Goal: Register for event/course

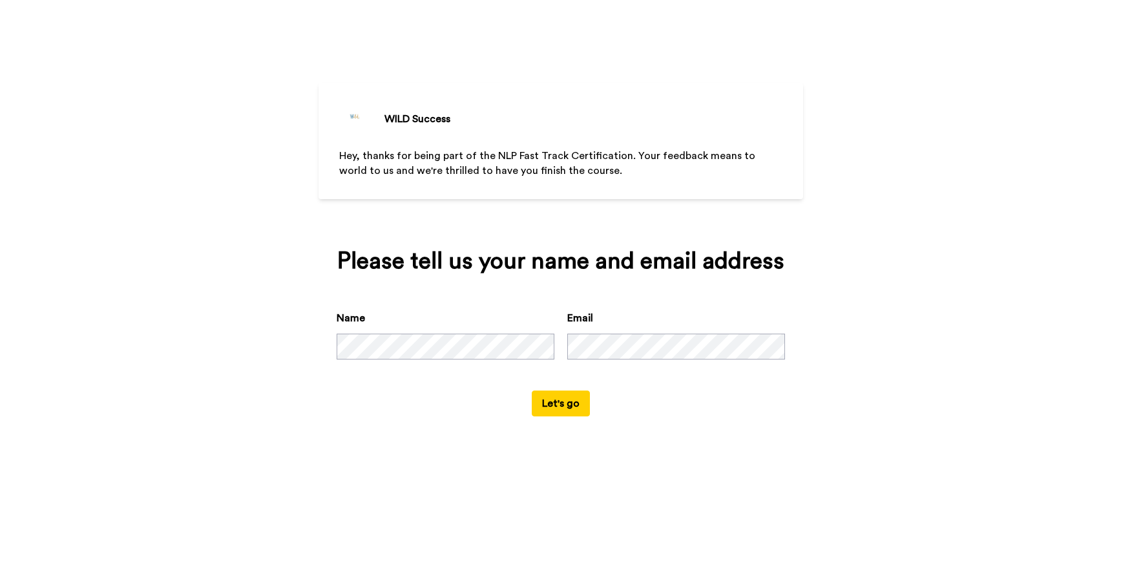
click at [563, 404] on button "Let's go" at bounding box center [561, 403] width 58 height 26
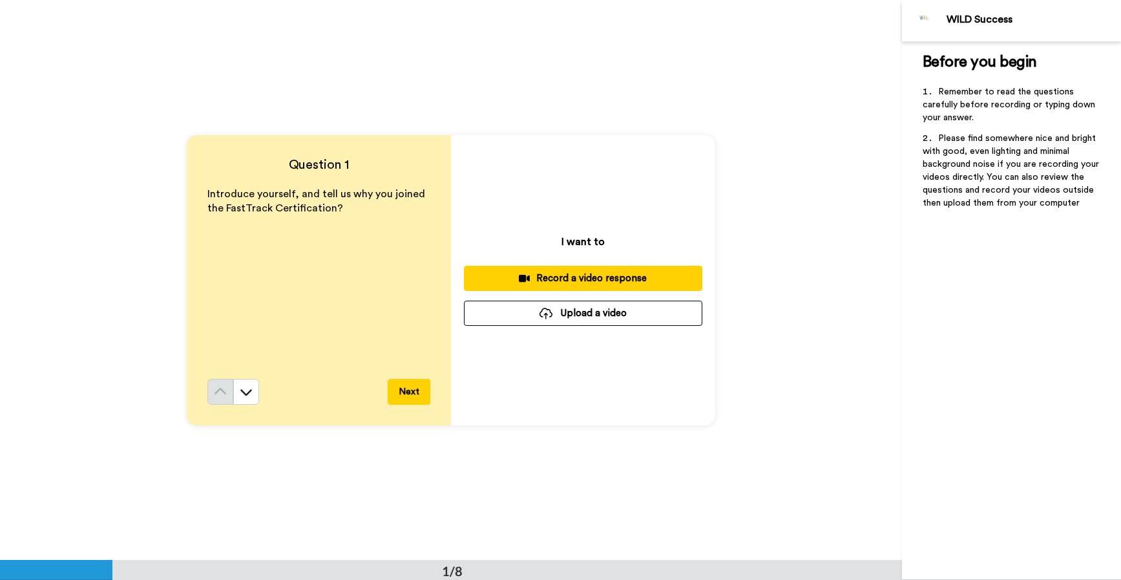
click at [290, 244] on div "Introduce yourself, and tell us why you joined the FastTrack Certification?" at bounding box center [318, 283] width 223 height 192
click at [241, 393] on icon at bounding box center [246, 392] width 12 height 6
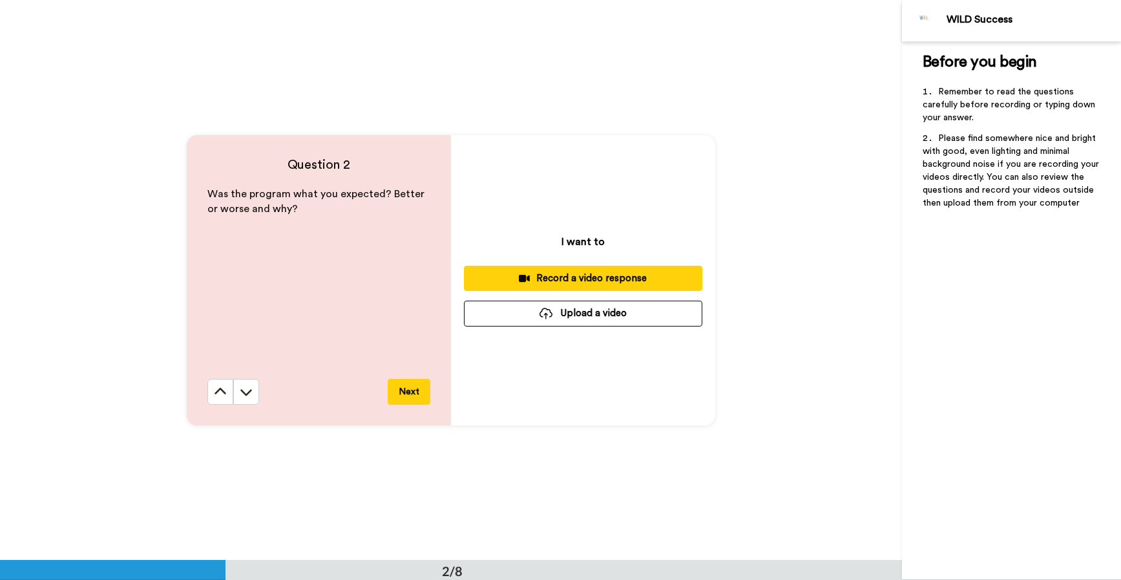
scroll to position [560, 0]
click at [246, 389] on icon at bounding box center [246, 390] width 13 height 13
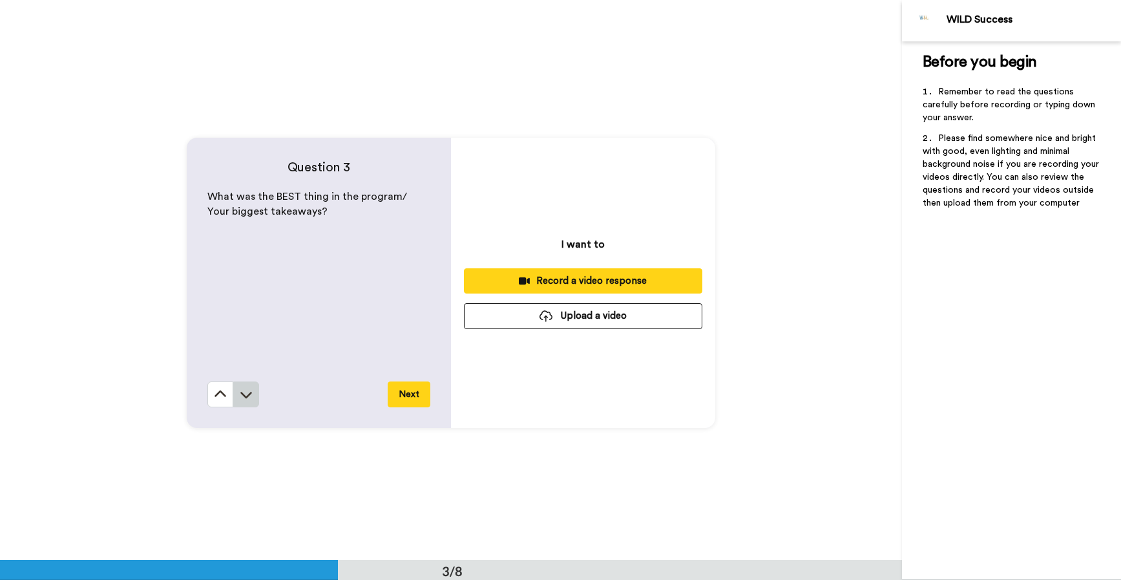
scroll to position [1120, 0]
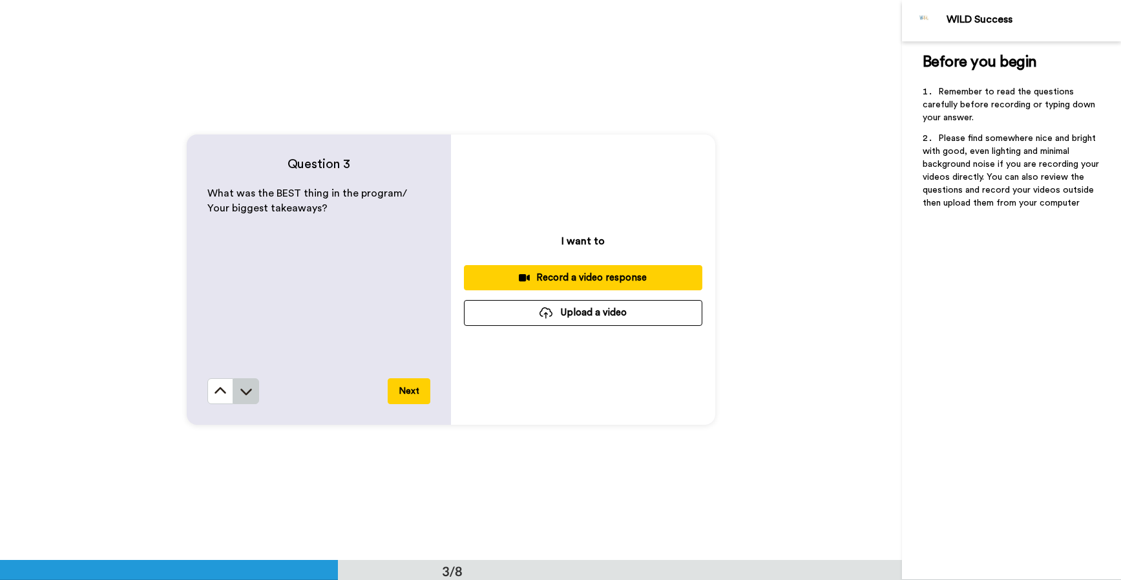
click at [244, 395] on icon at bounding box center [246, 390] width 13 height 13
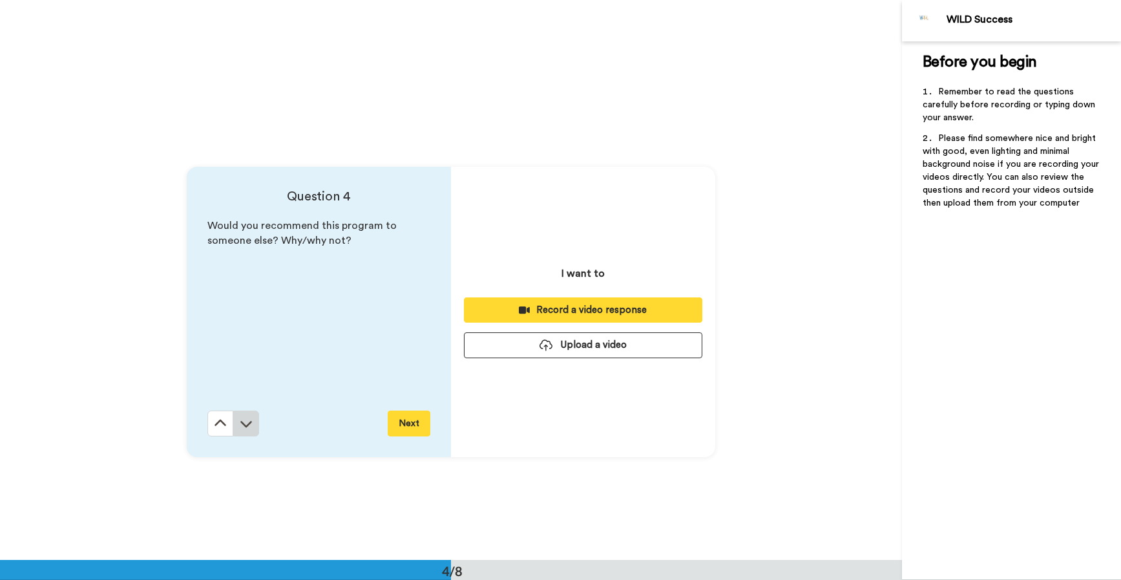
scroll to position [1679, 0]
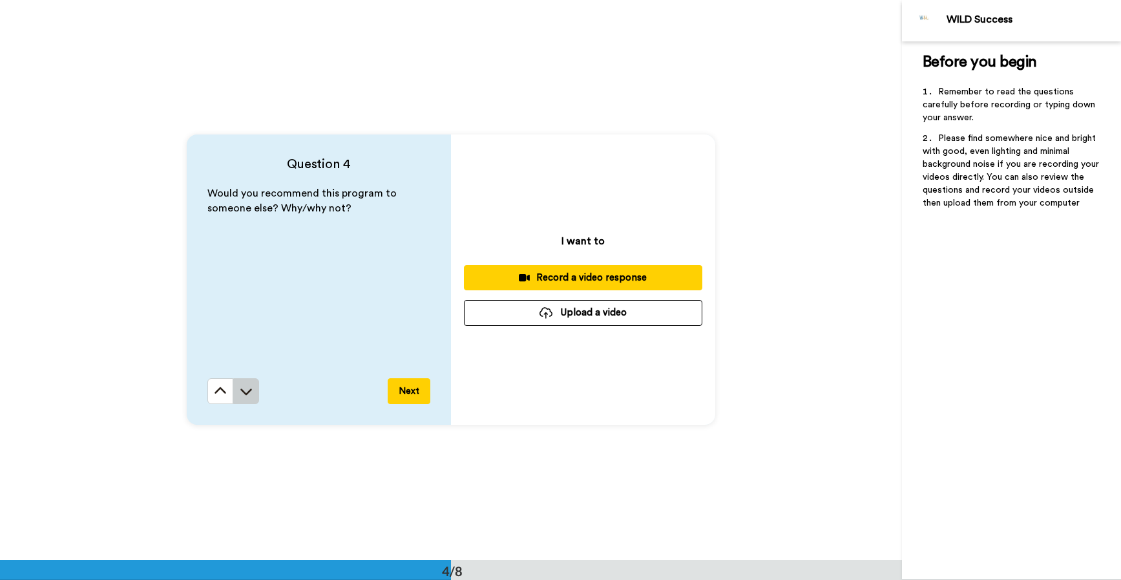
click at [242, 392] on icon at bounding box center [246, 390] width 13 height 13
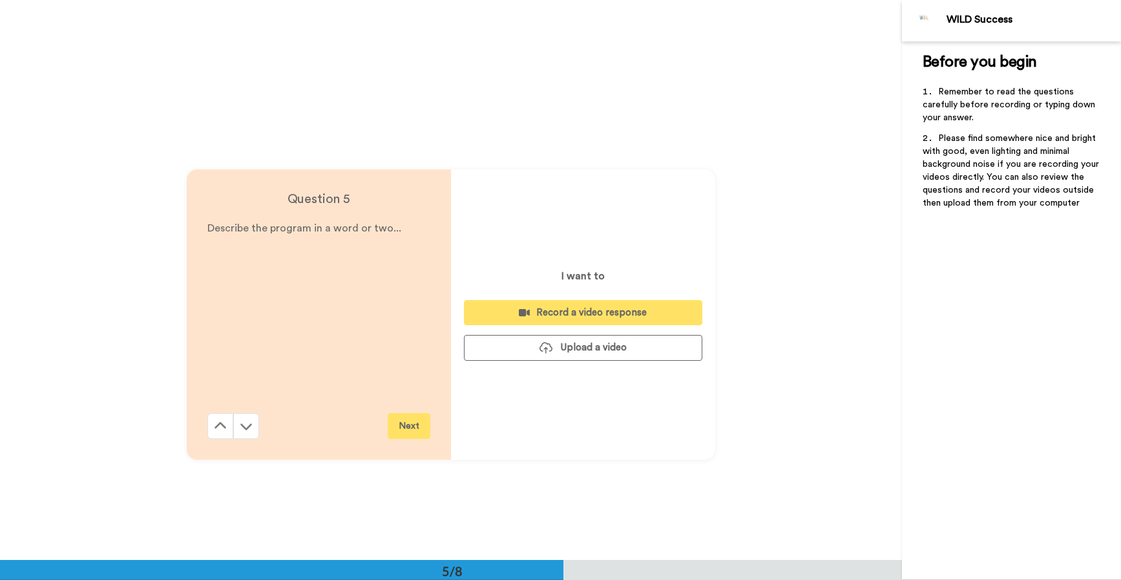
scroll to position [2239, 0]
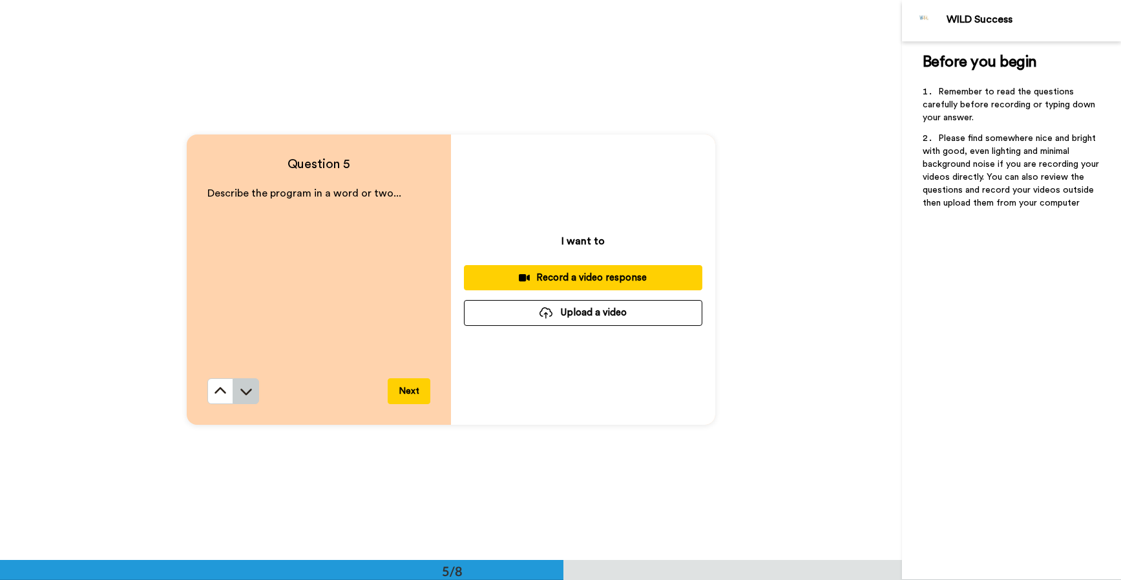
click at [249, 393] on icon at bounding box center [246, 390] width 13 height 13
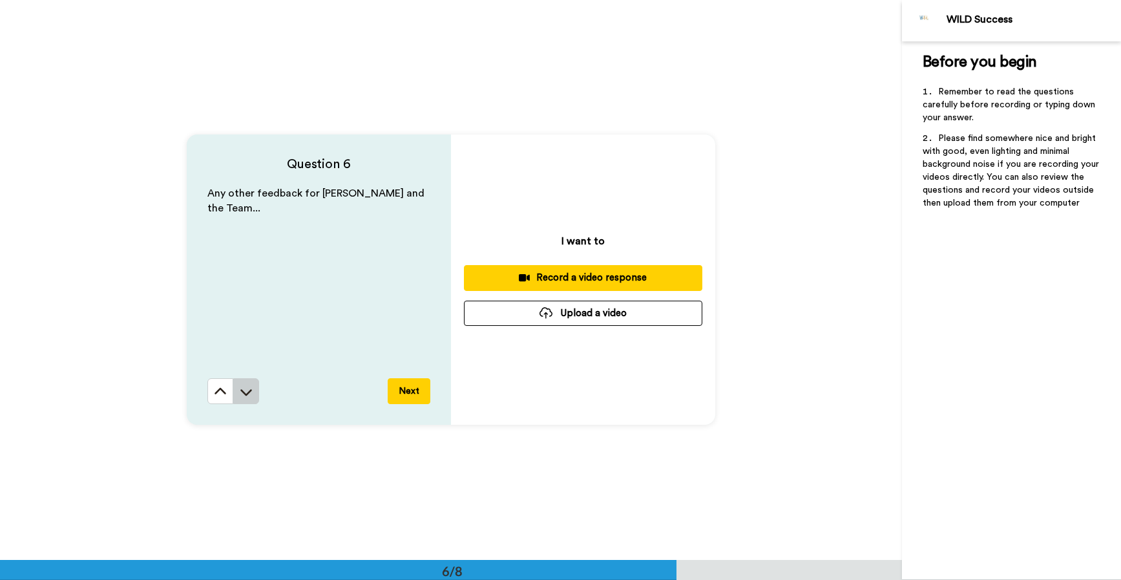
click at [247, 388] on icon at bounding box center [246, 391] width 13 height 13
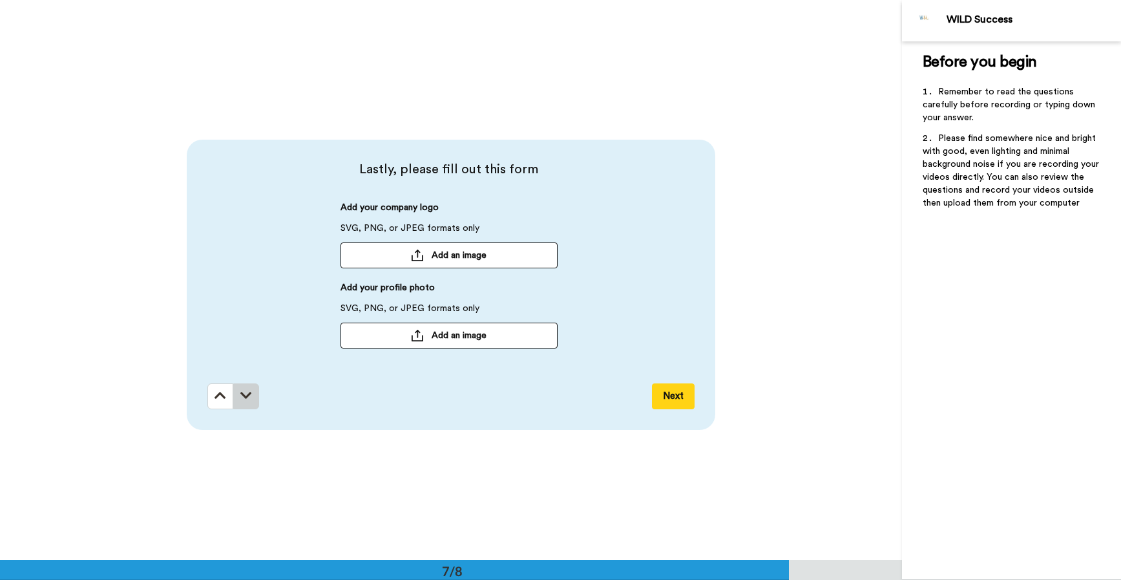
scroll to position [3358, 0]
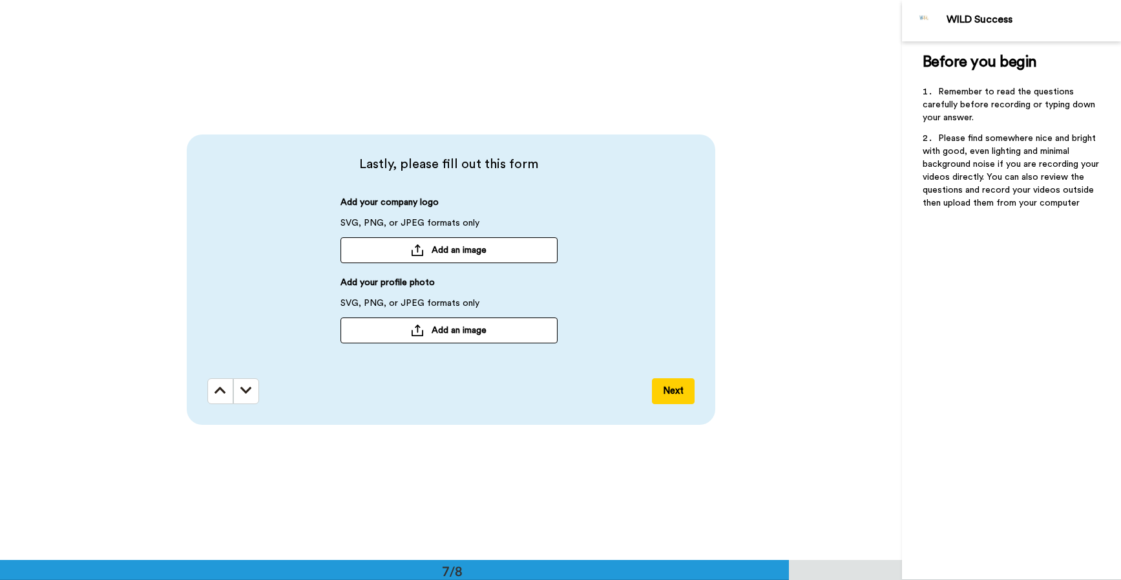
click at [656, 387] on button "Next" at bounding box center [673, 391] width 43 height 26
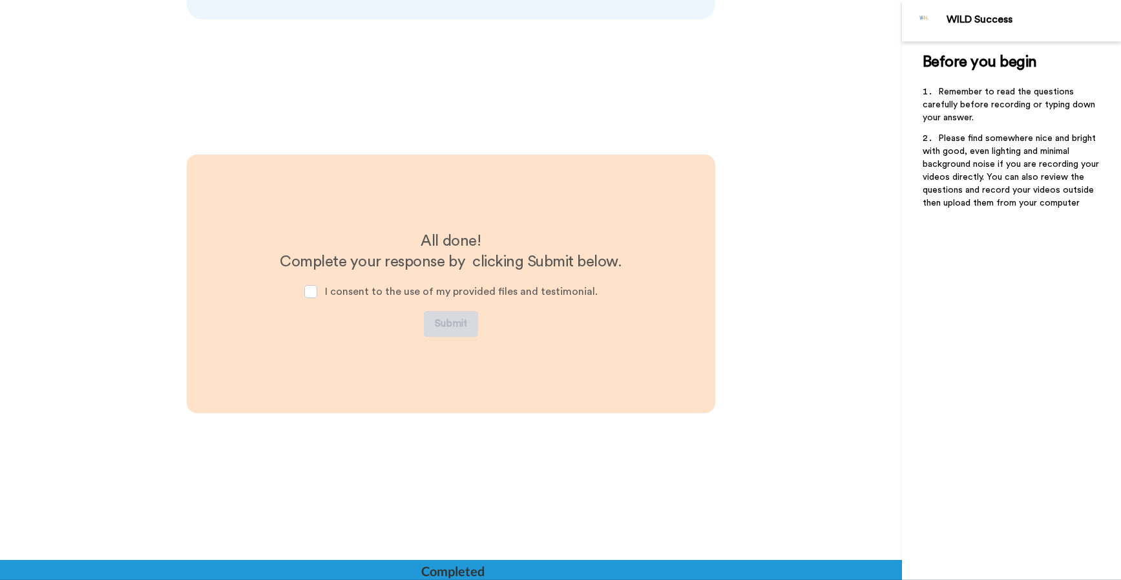
scroll to position [3767, 0]
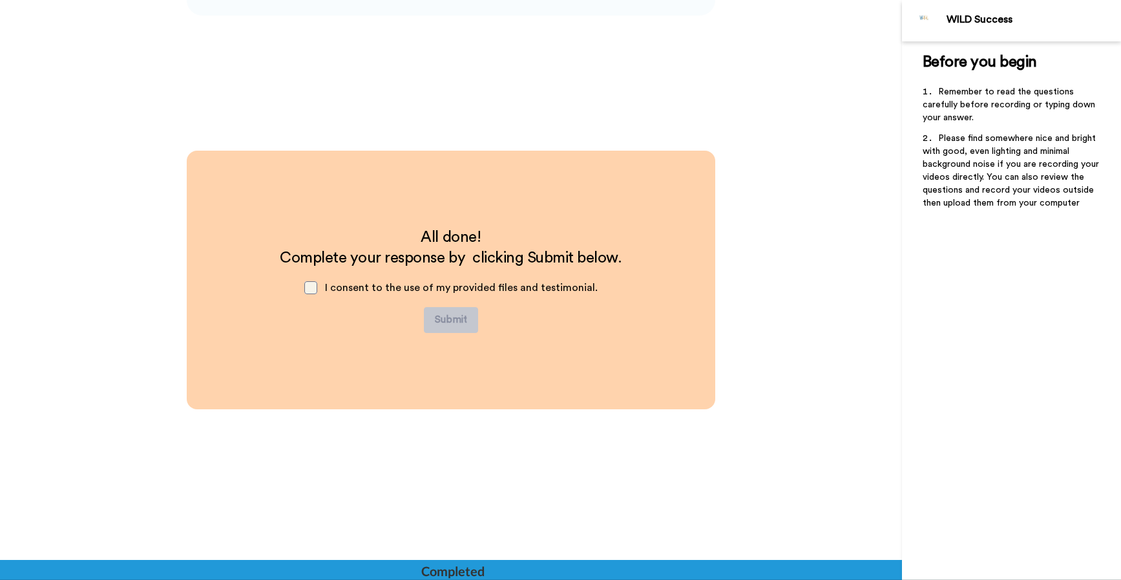
click at [313, 286] on span at bounding box center [310, 287] width 13 height 13
click at [311, 289] on span at bounding box center [310, 287] width 13 height 13
drag, startPoint x: 305, startPoint y: 284, endPoint x: 315, endPoint y: 287, distance: 10.8
click at [306, 284] on div "I consent to the use of my provided files and testimonial." at bounding box center [451, 287] width 314 height 39
click at [315, 288] on span at bounding box center [310, 287] width 13 height 13
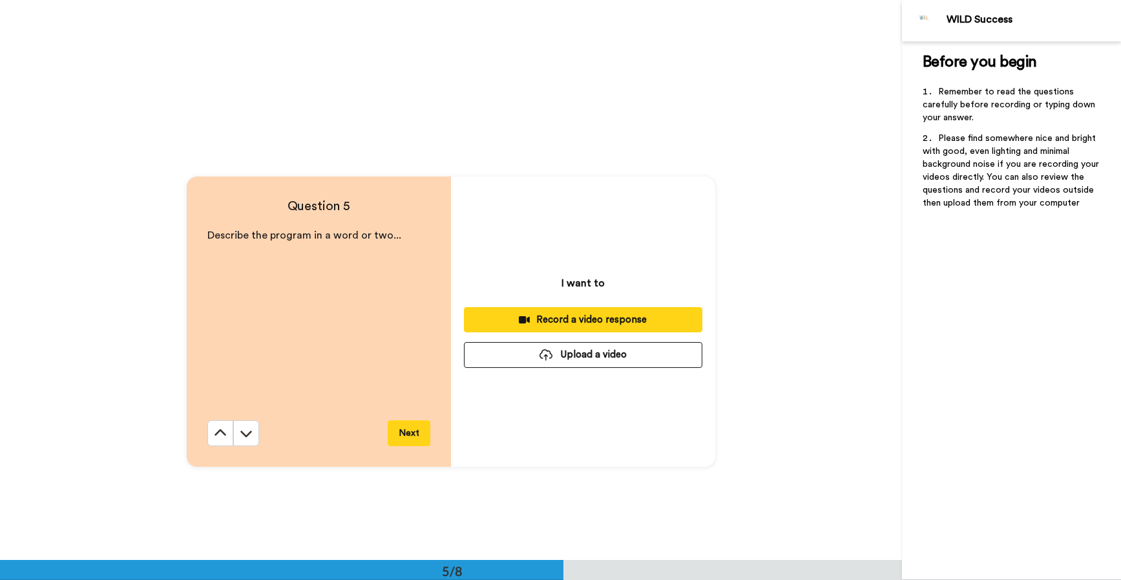
scroll to position [2520, 0]
